Goal: Book appointment/travel/reservation

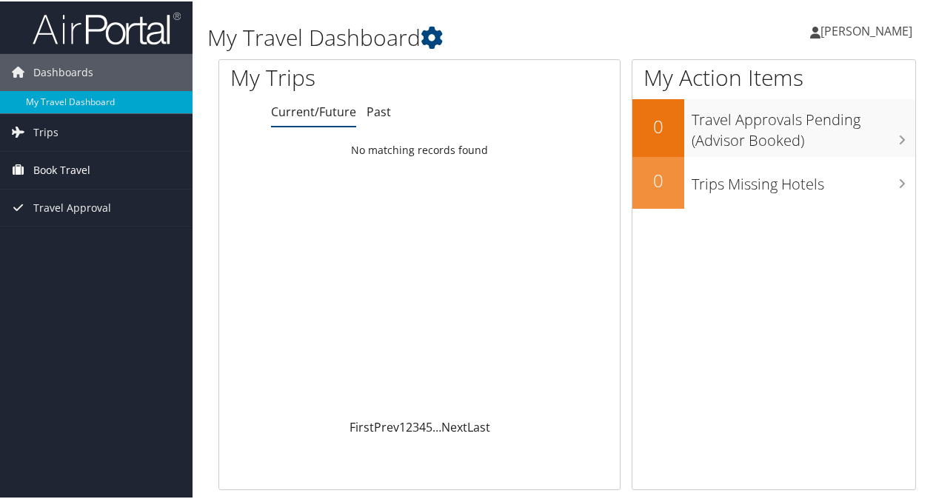
click at [76, 167] on span "Book Travel" at bounding box center [61, 168] width 57 height 37
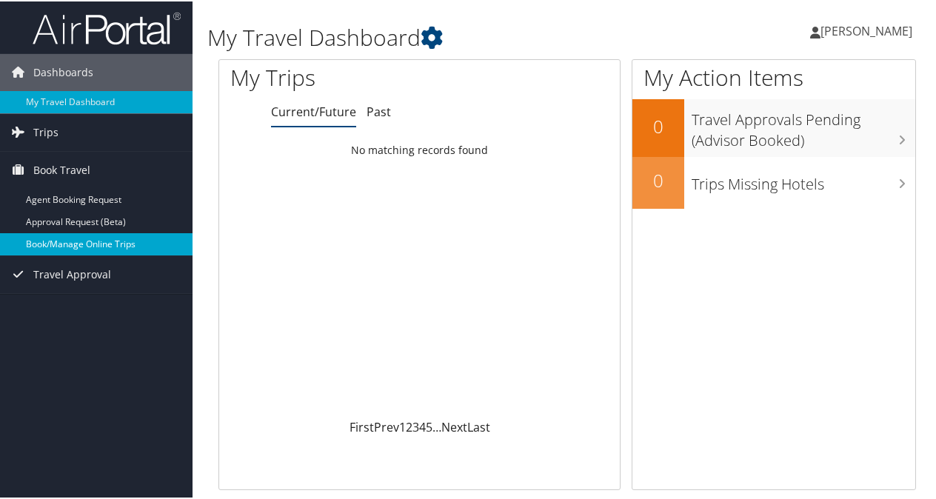
click at [86, 240] on link "Book/Manage Online Trips" at bounding box center [96, 243] width 193 height 22
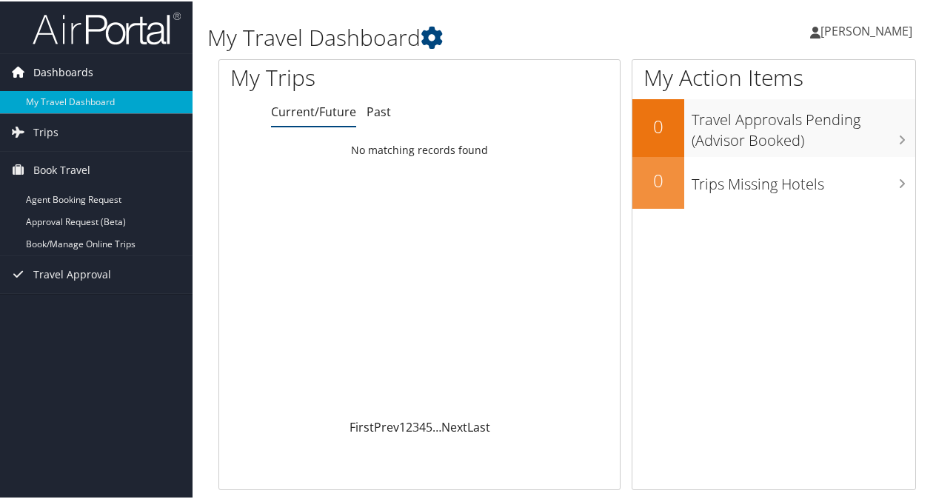
click at [59, 77] on span "Dashboards" at bounding box center [63, 71] width 60 height 37
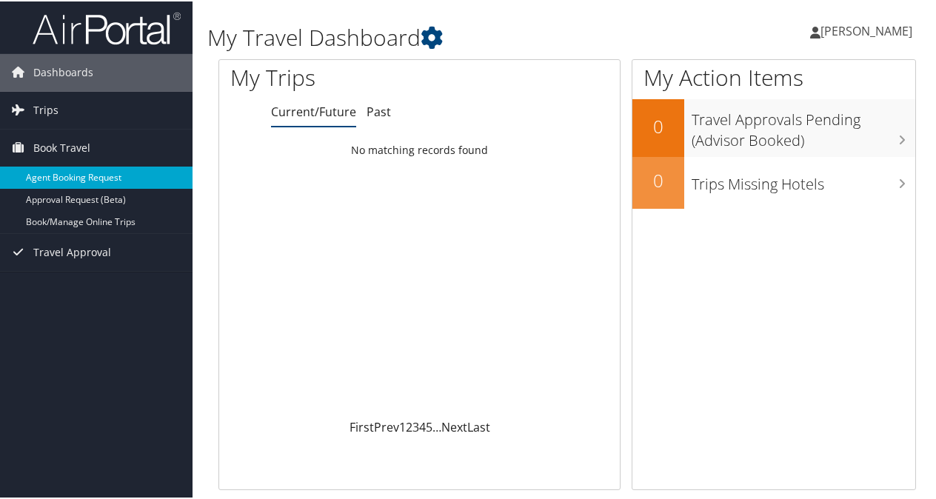
click at [73, 165] on link "Agent Booking Request" at bounding box center [96, 176] width 193 height 22
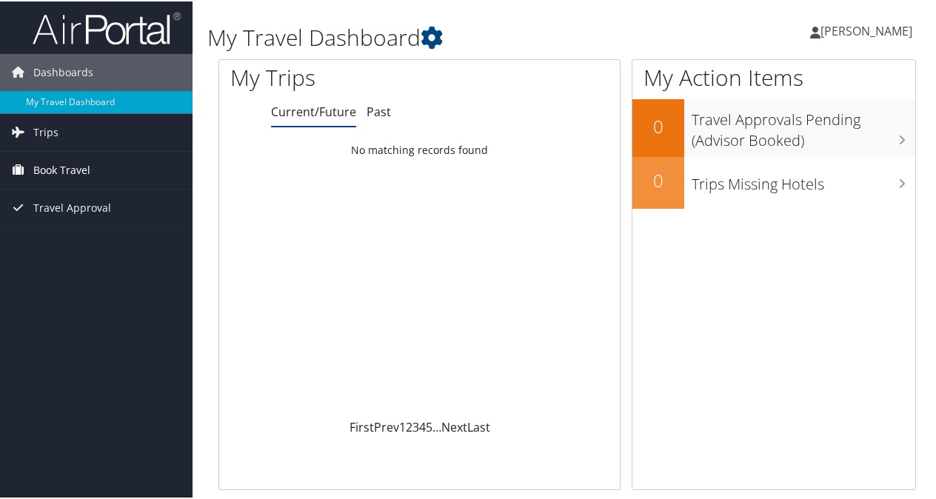
click at [79, 167] on span "Book Travel" at bounding box center [61, 168] width 57 height 37
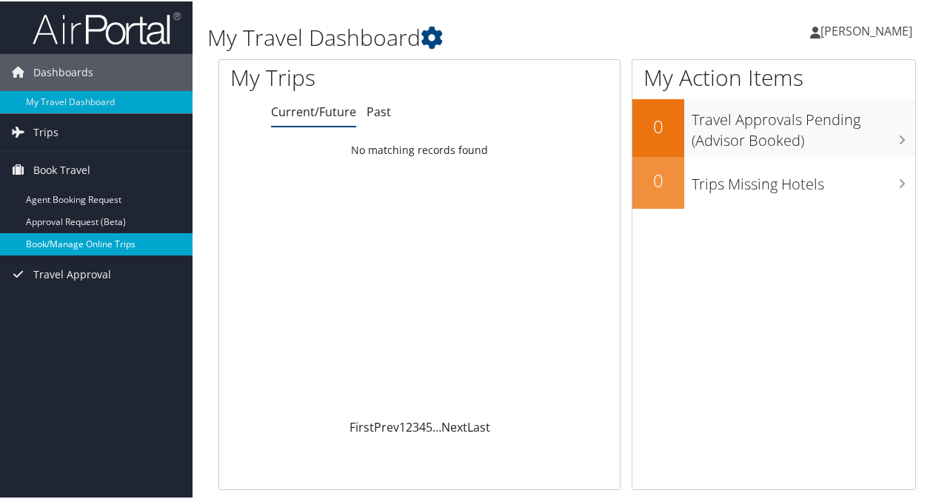
click at [81, 244] on link "Book/Manage Online Trips" at bounding box center [96, 243] width 193 height 22
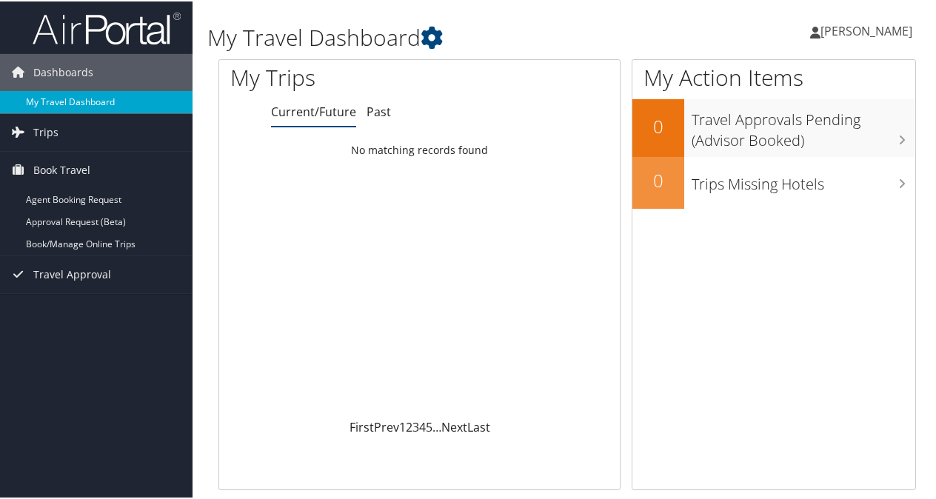
click at [61, 97] on link "My Travel Dashboard" at bounding box center [96, 101] width 193 height 22
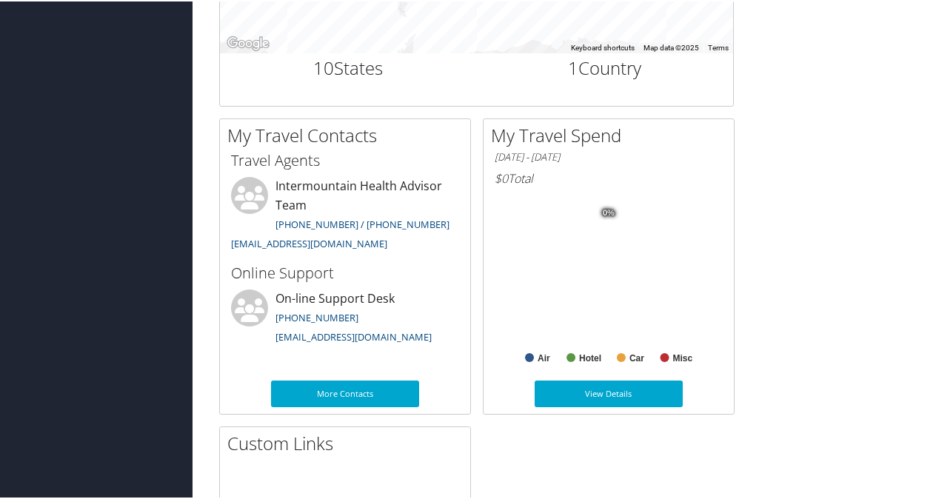
scroll to position [693, 0]
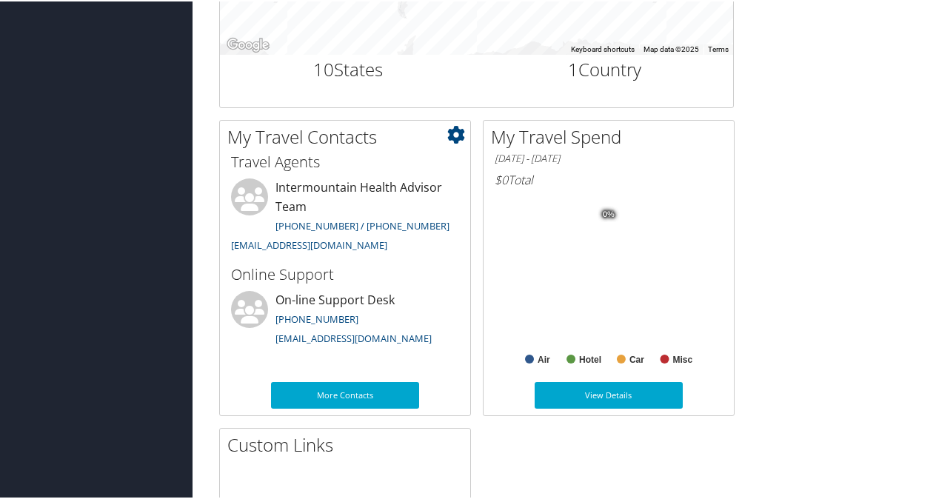
click at [294, 356] on div "Travel Agents Intermountain Health Advisor Team [PHONE_NUMBER] / [PHONE_NUMBER]…" at bounding box center [345, 287] width 250 height 278
click at [323, 356] on div "Travel Agents Intermountain Health Advisor Team [PHONE_NUMBER] / [PHONE_NUMBER]…" at bounding box center [345, 287] width 250 height 278
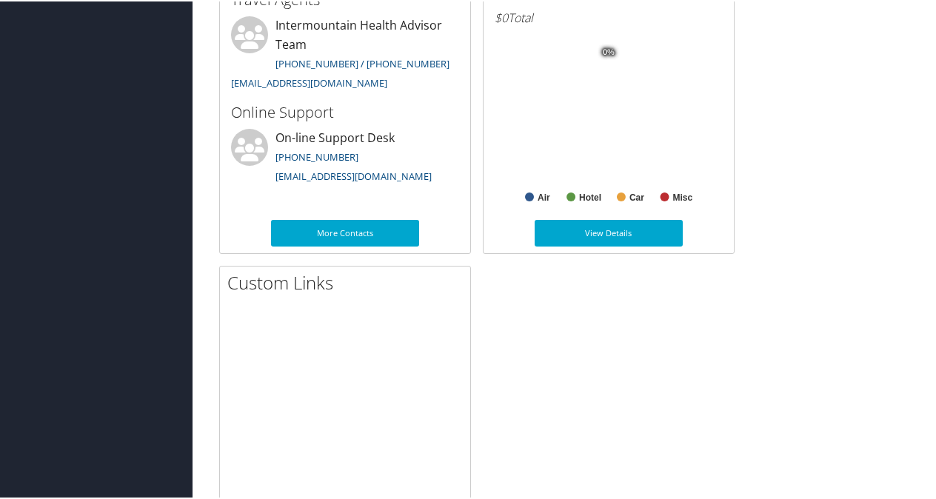
scroll to position [942, 0]
